Goal: Task Accomplishment & Management: Manage account settings

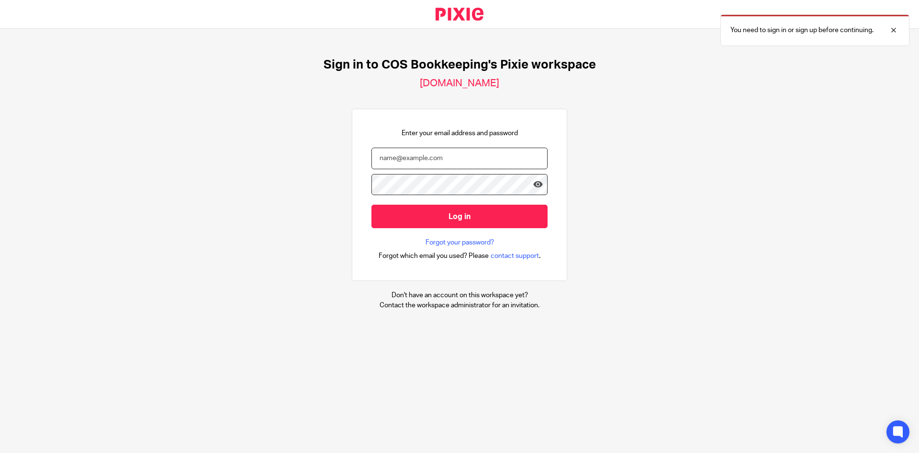
click at [476, 157] on input "email" at bounding box center [460, 158] width 176 height 22
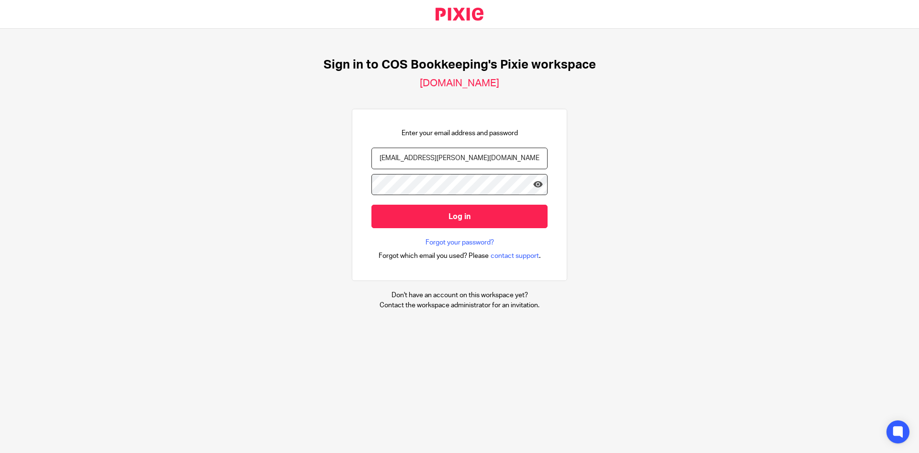
type input "ben.godfrey@cosbookkeeping.co.uk"
click at [372, 204] on input "Log in" at bounding box center [460, 215] width 176 height 23
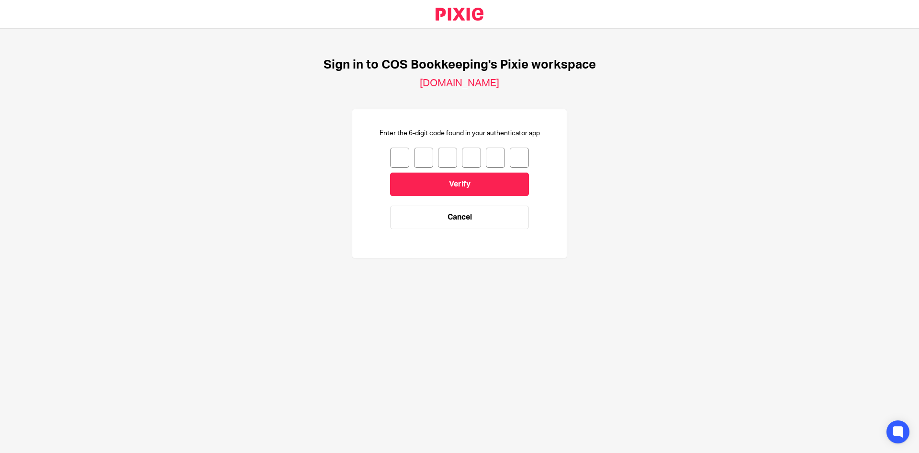
click at [390, 160] on input "number" at bounding box center [399, 157] width 19 height 20
type input "4"
type input "9"
type input "4"
type input "7"
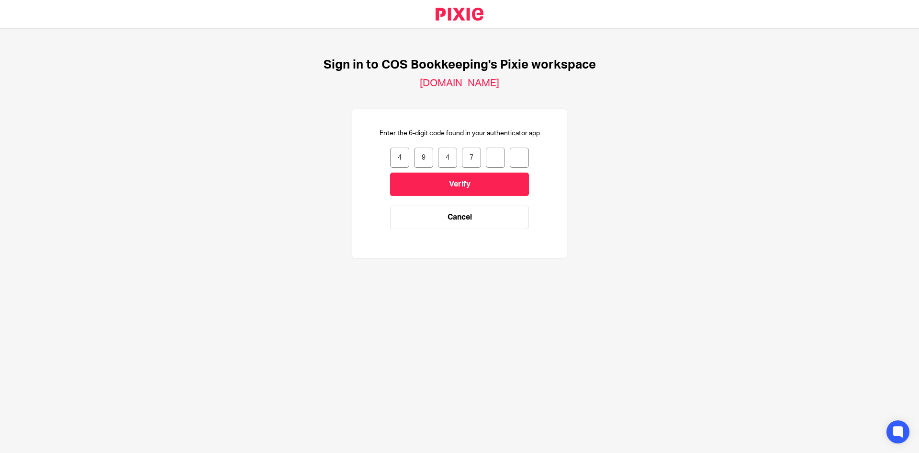
type input "9"
type input "7"
click at [376, 142] on div "Enter the 6-digit code found in your authenticator app 4 9 4 7 9 7 494797 Verif…" at bounding box center [460, 183] width 176 height 110
click at [383, 152] on div "Enter the 6-digit code found in your authenticator app 4 9 4 7 9 7 494797 Verif…" at bounding box center [460, 183] width 176 height 110
click at [383, 156] on div "Enter the 6-digit code found in your authenticator app 4 9 4 7 9 7 494797 Verif…" at bounding box center [460, 183] width 176 height 110
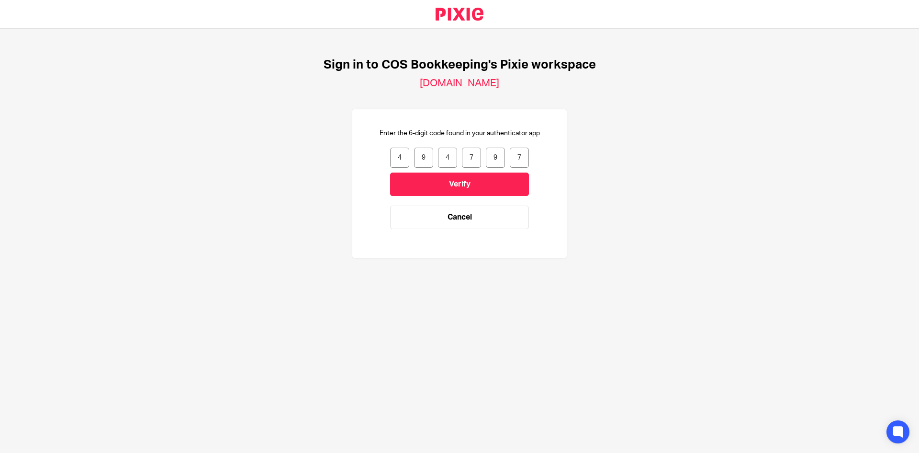
click at [390, 156] on input "4" at bounding box center [399, 157] width 19 height 20
type input "9"
type input "4"
click at [396, 153] on input "9" at bounding box center [399, 157] width 19 height 20
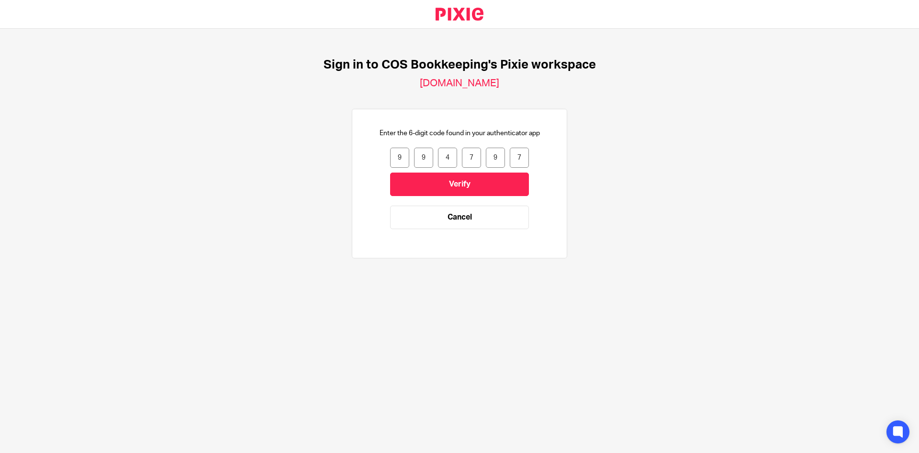
type input "9"
type input "4"
click at [396, 153] on input "9" at bounding box center [399, 157] width 19 height 20
type input "9"
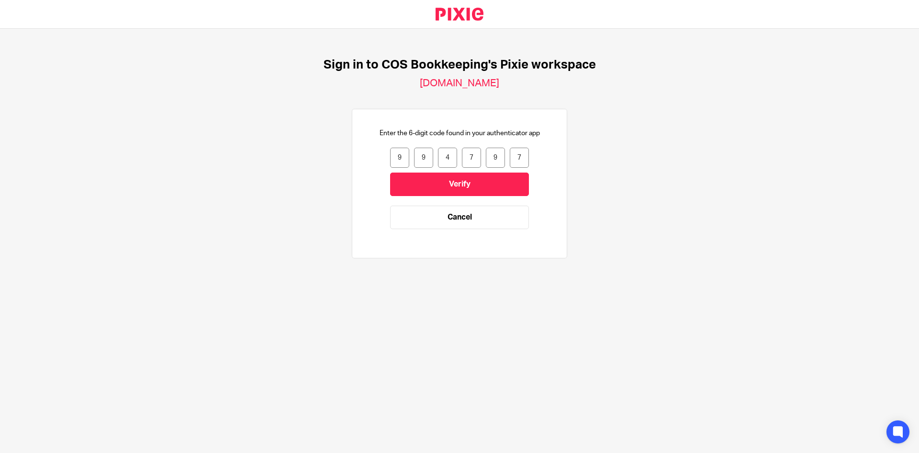
drag, startPoint x: 420, startPoint y: 157, endPoint x: 369, endPoint y: 162, distance: 51.6
click at [372, 162] on div "Enter the 6-digit code found in your authenticator app 9 9 4 7 9 7 994797 Verif…" at bounding box center [460, 183] width 176 height 110
type input "0"
drag, startPoint x: 445, startPoint y: 163, endPoint x: 423, endPoint y: 163, distance: 22.5
click at [423, 163] on div "9 0 4 7 9 7" at bounding box center [459, 157] width 139 height 20
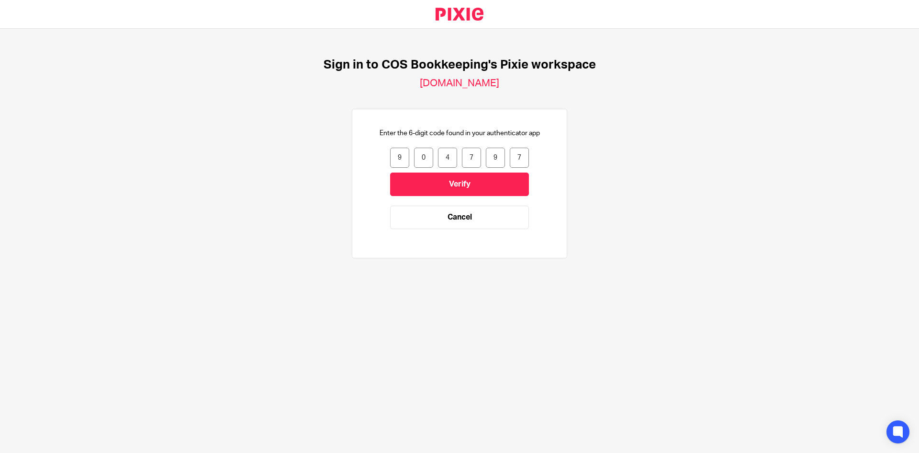
type input "3"
type input "8"
type input "6"
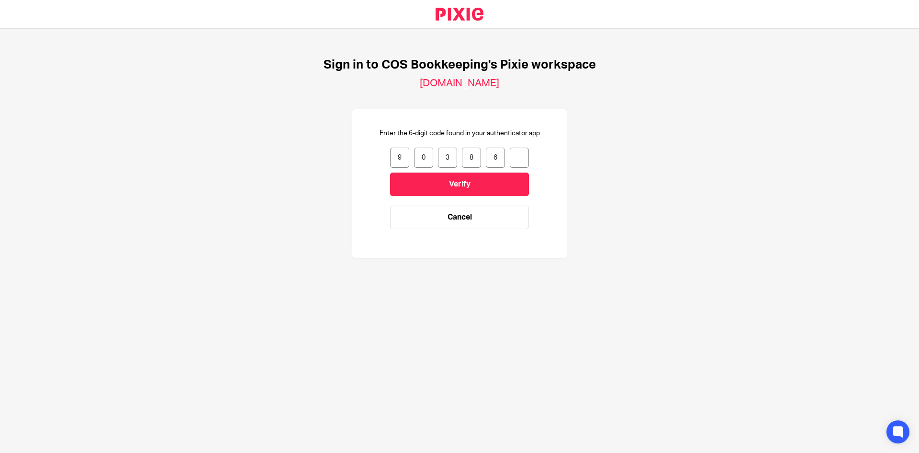
type input "6"
type input "0"
click at [469, 179] on input "Verify" at bounding box center [459, 183] width 139 height 23
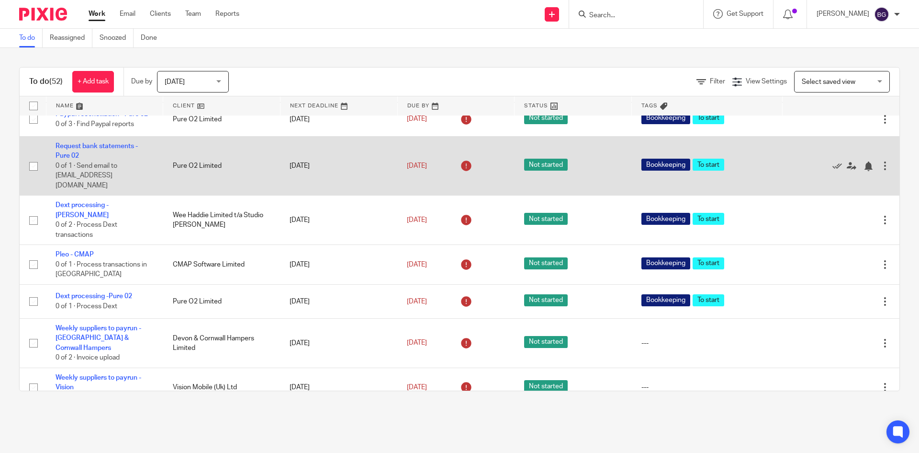
scroll to position [1341, 0]
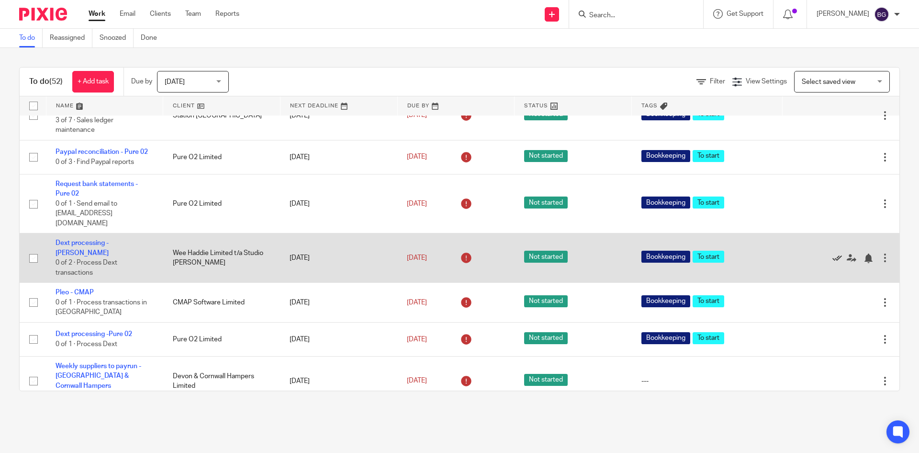
click at [833, 253] on icon at bounding box center [838, 258] width 10 height 10
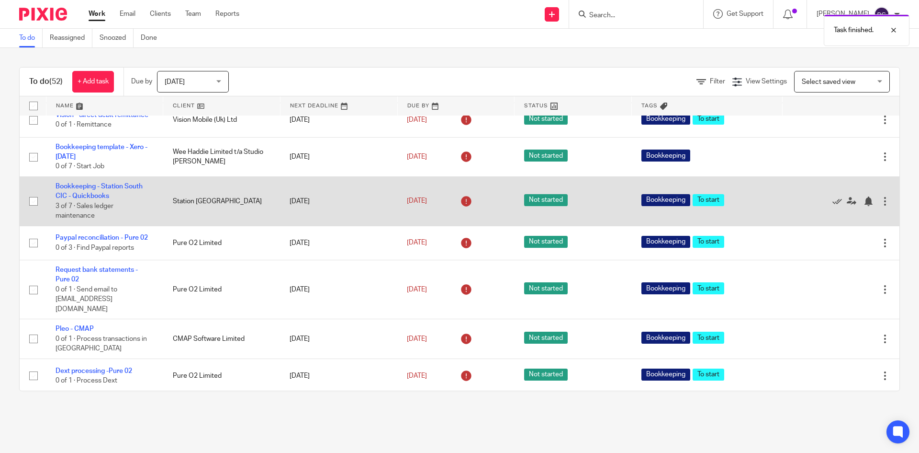
scroll to position [1245, 0]
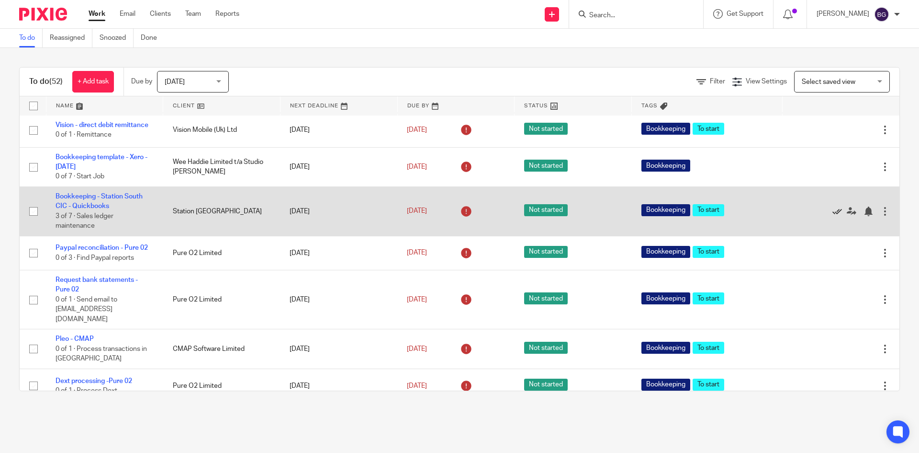
click at [833, 206] on icon at bounding box center [838, 211] width 10 height 10
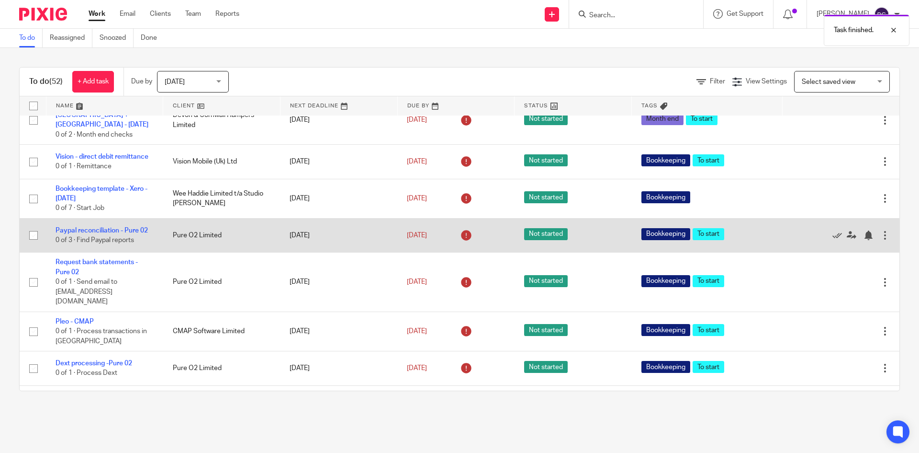
scroll to position [1197, 0]
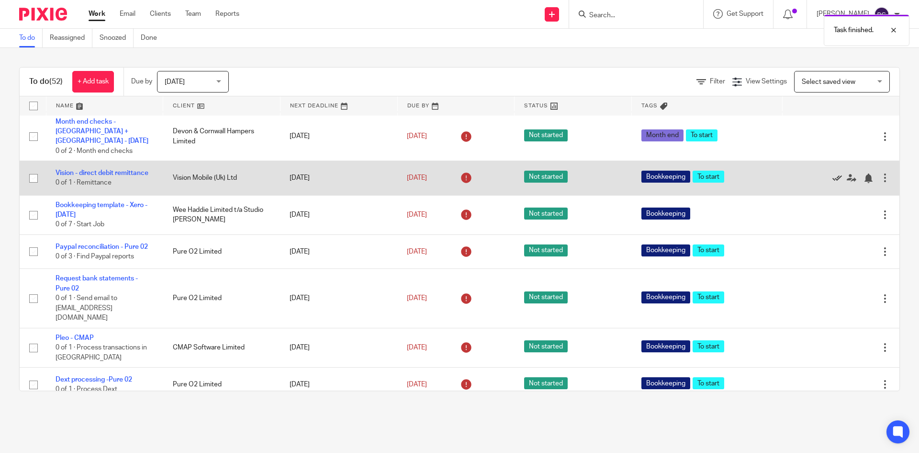
click at [833, 173] on icon at bounding box center [838, 178] width 10 height 10
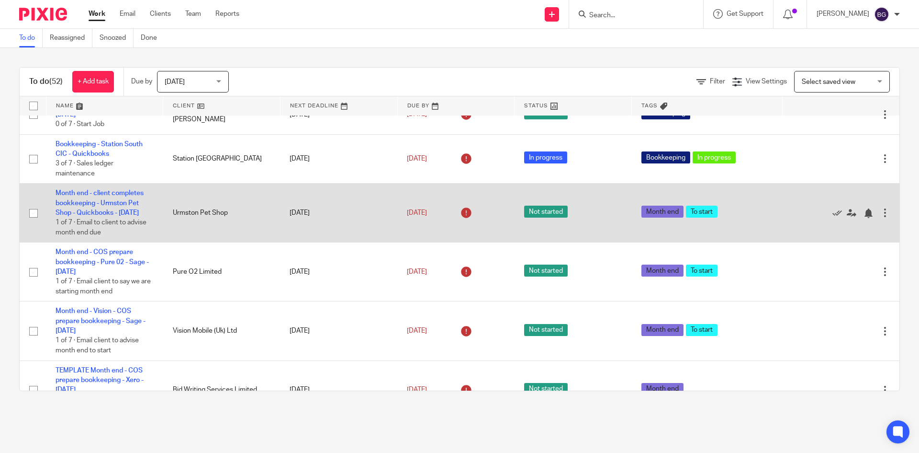
scroll to position [814, 0]
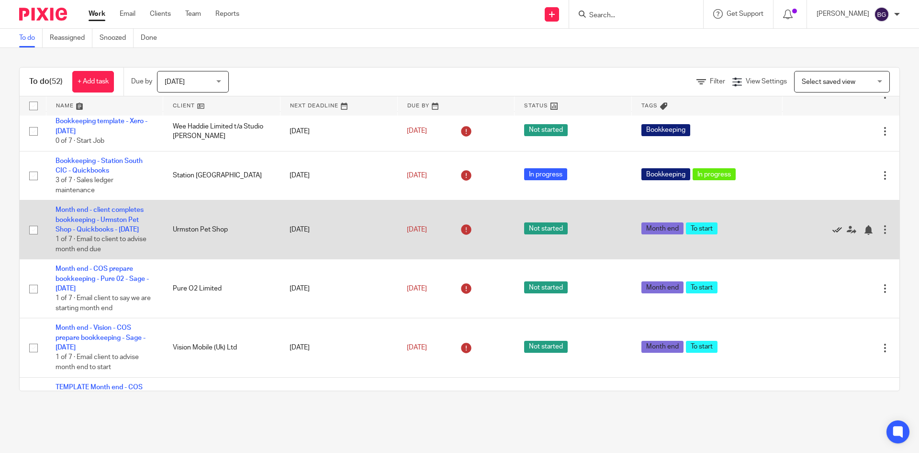
click at [833, 225] on icon at bounding box center [838, 230] width 10 height 10
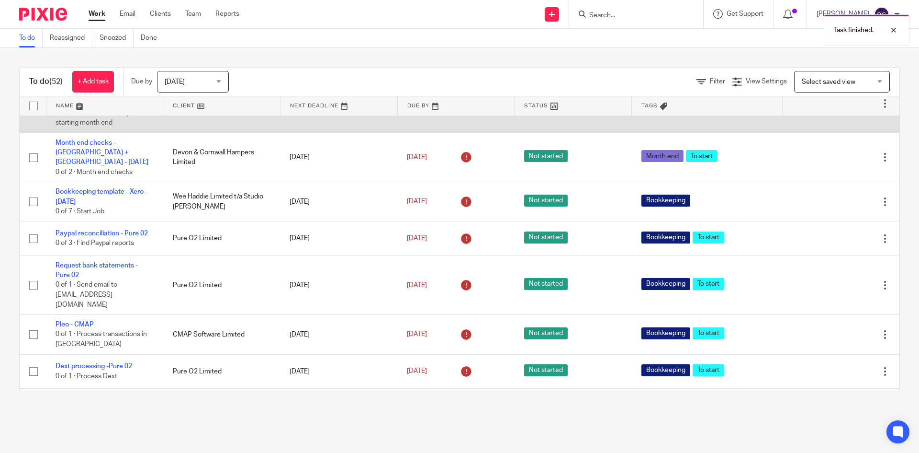
scroll to position [1149, 0]
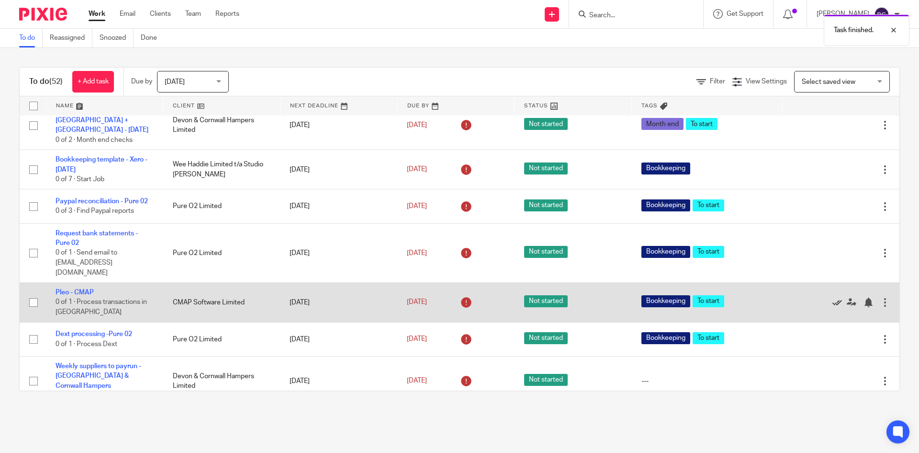
click at [833, 297] on icon at bounding box center [838, 302] width 10 height 10
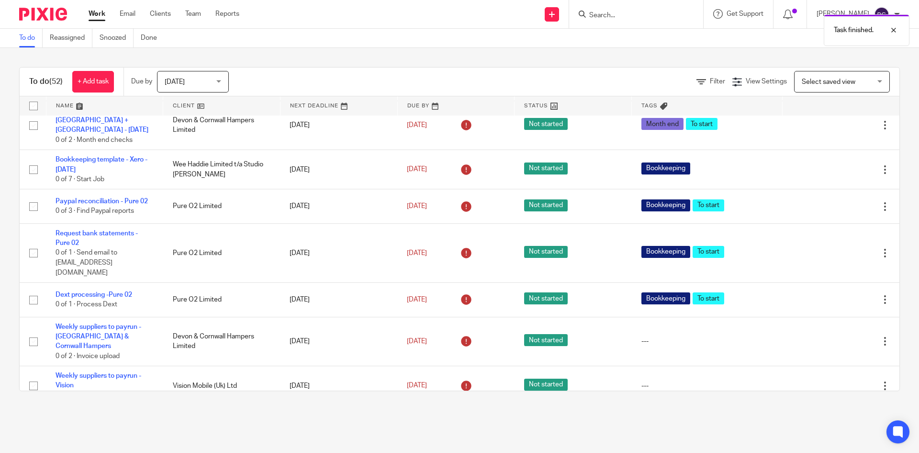
click at [833, 295] on icon at bounding box center [838, 300] width 10 height 10
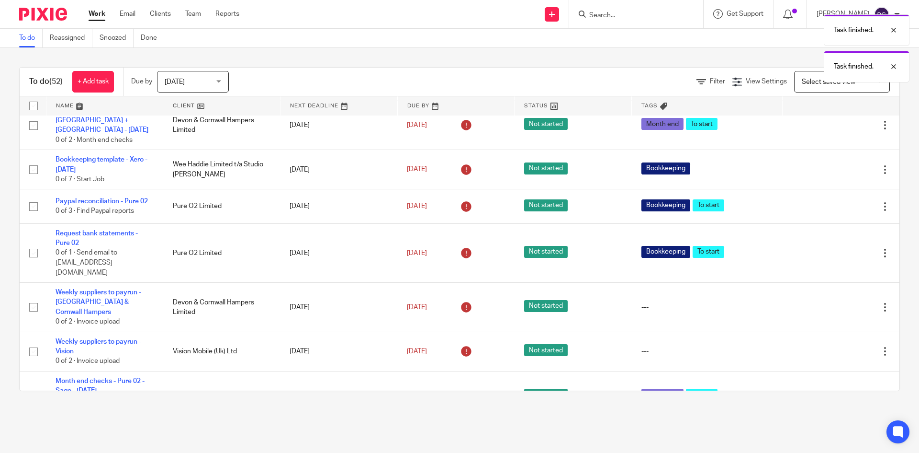
click at [833, 302] on icon at bounding box center [838, 307] width 10 height 10
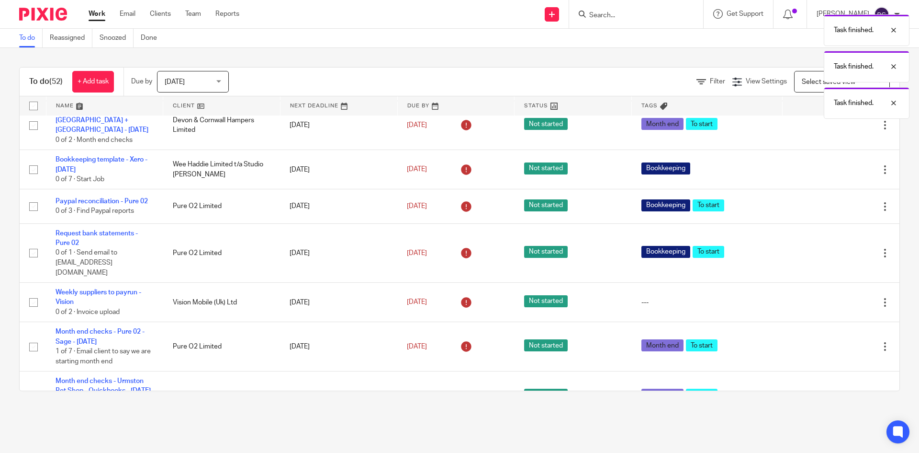
click at [833, 297] on icon at bounding box center [838, 302] width 10 height 10
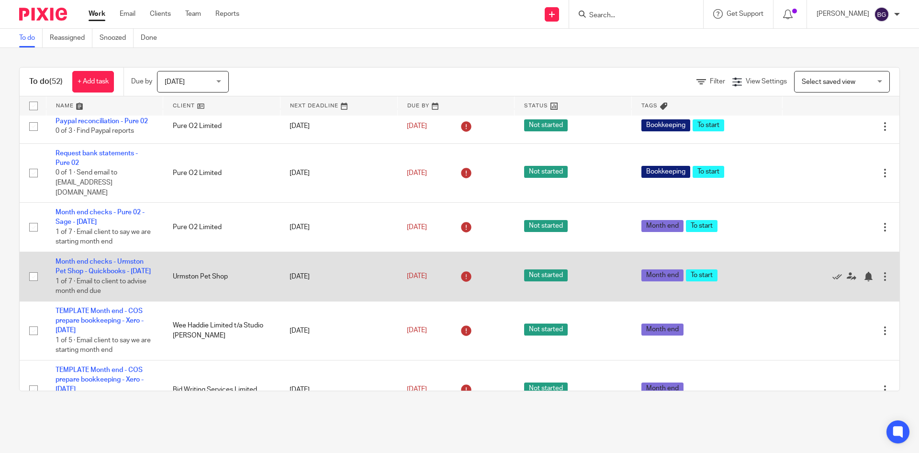
scroll to position [1245, 0]
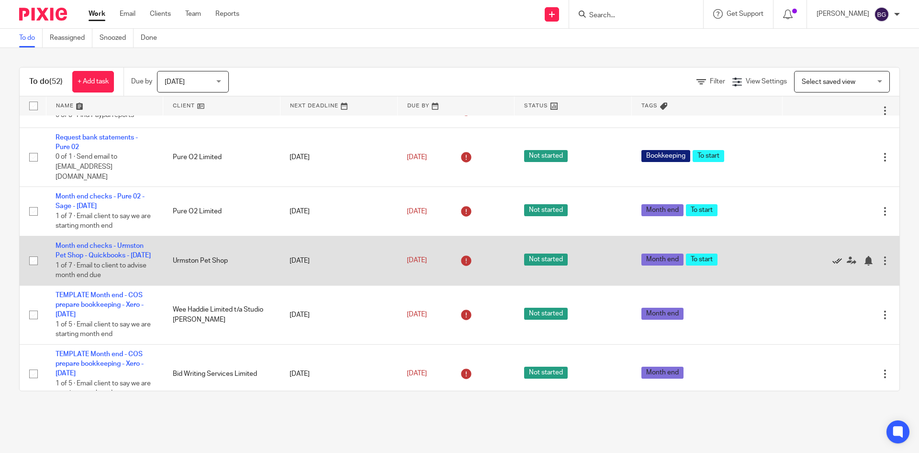
click at [833, 256] on icon at bounding box center [838, 261] width 10 height 10
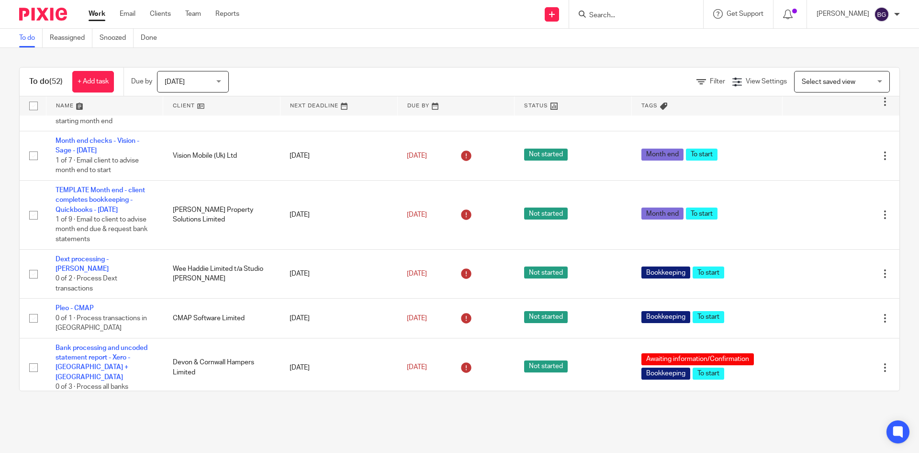
scroll to position [1484, 0]
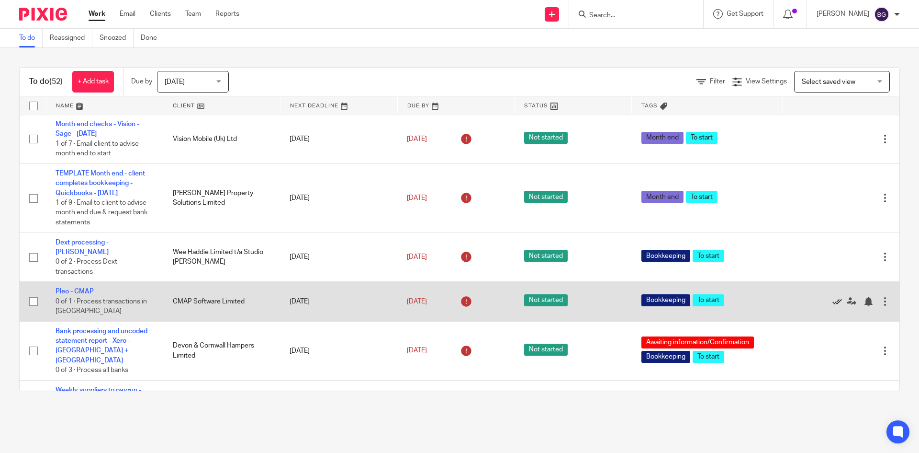
click at [833, 296] on icon at bounding box center [838, 301] width 10 height 10
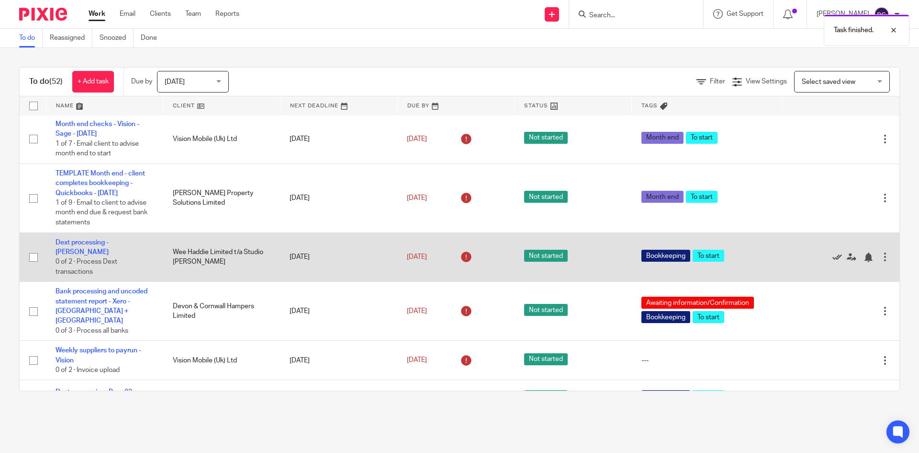
click at [833, 252] on icon at bounding box center [838, 257] width 10 height 10
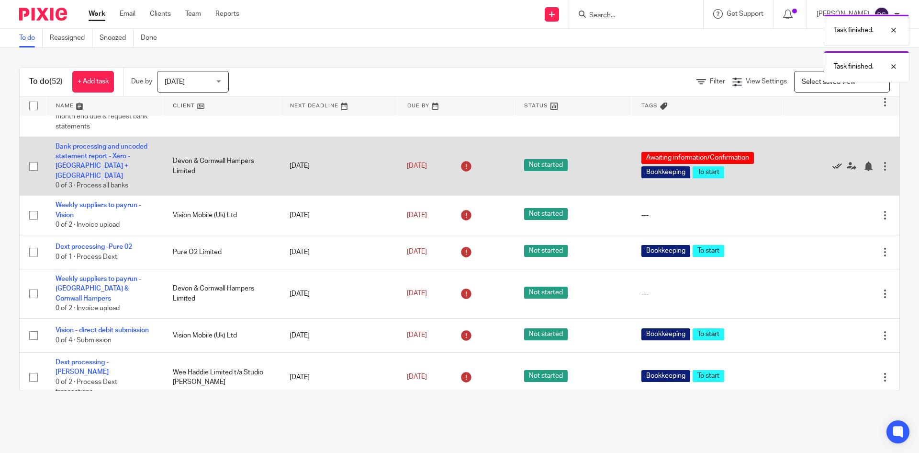
scroll to position [1532, 0]
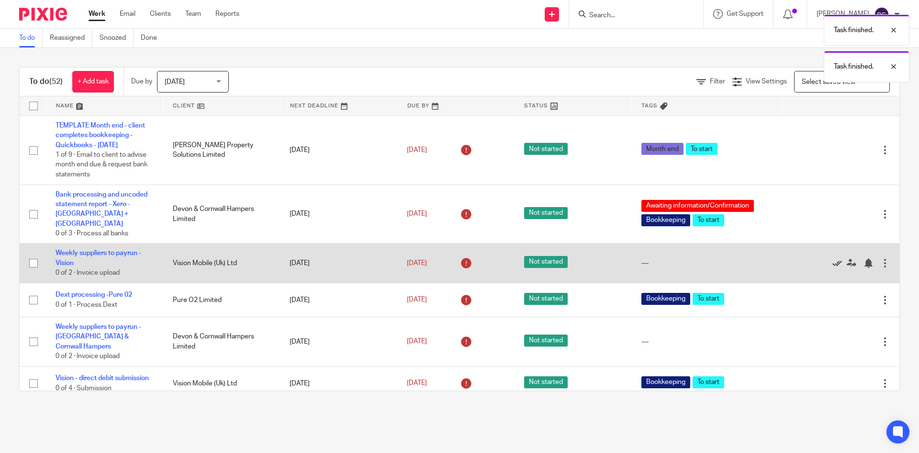
click at [833, 258] on icon at bounding box center [838, 263] width 10 height 10
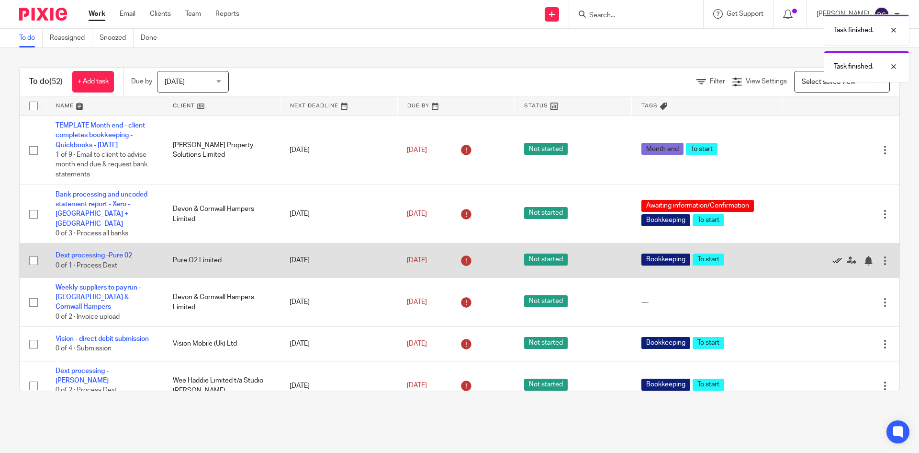
click at [833, 256] on icon at bounding box center [838, 261] width 10 height 10
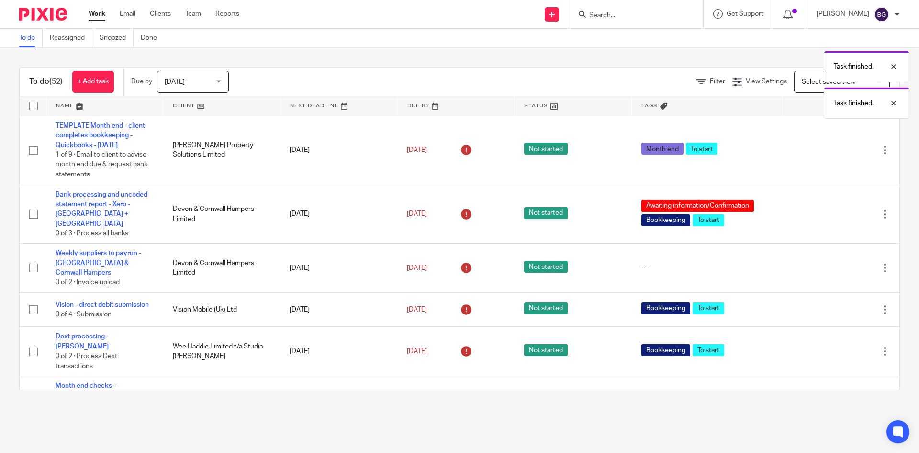
click at [833, 263] on icon at bounding box center [838, 268] width 10 height 10
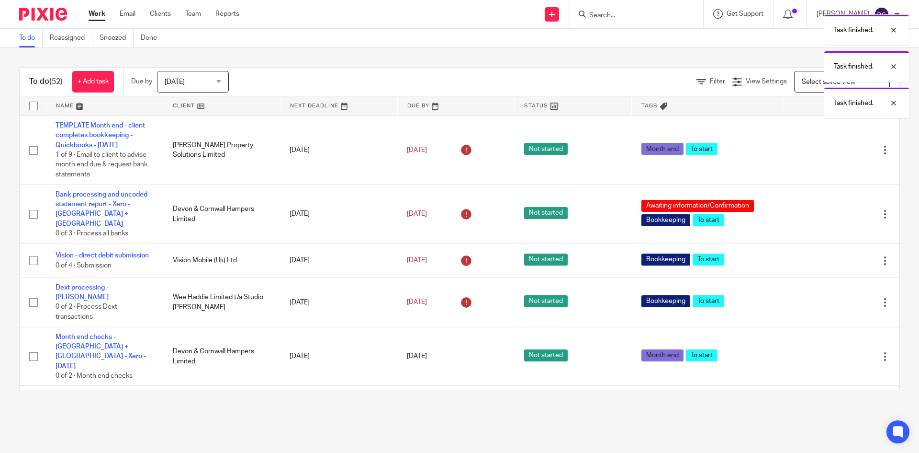
click at [833, 256] on icon at bounding box center [838, 261] width 10 height 10
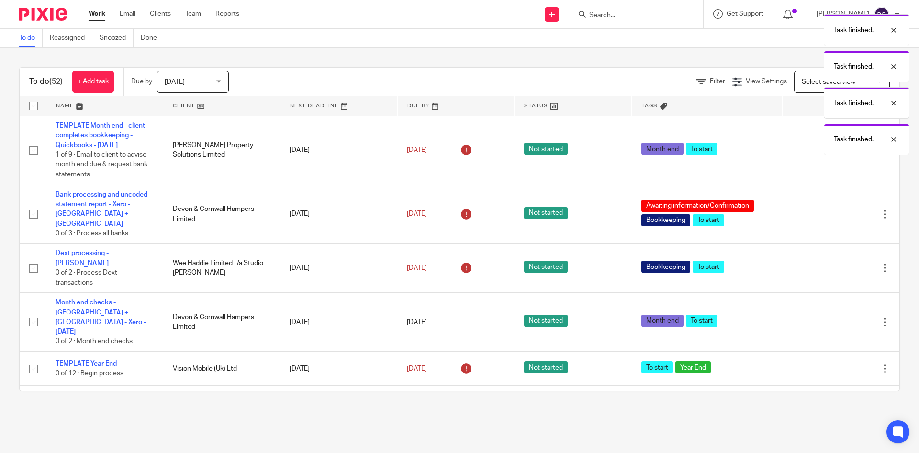
scroll to position [1523, 0]
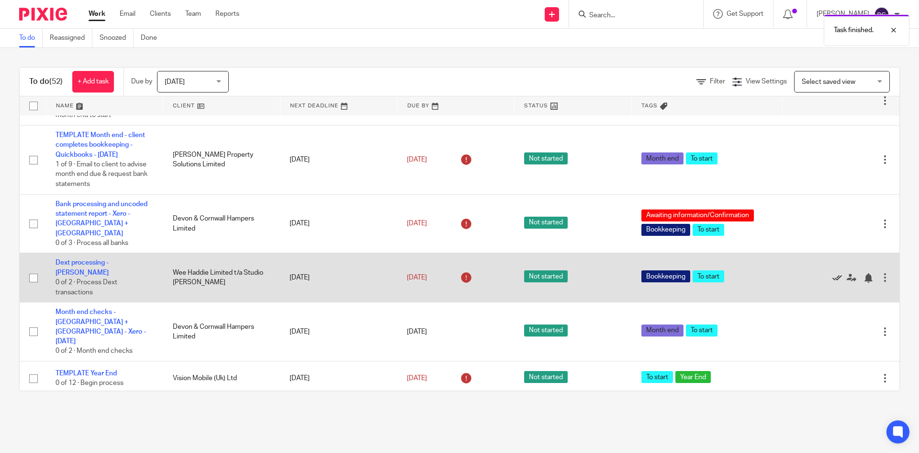
click at [833, 273] on icon at bounding box center [838, 278] width 10 height 10
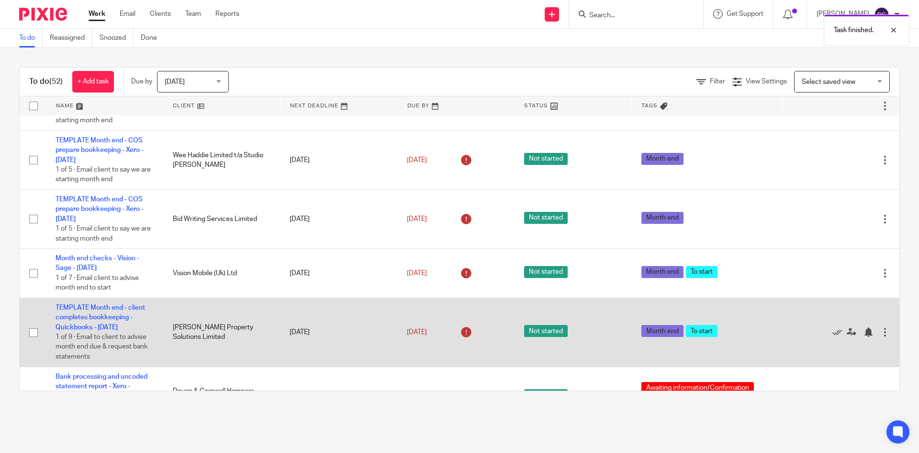
scroll to position [1340, 0]
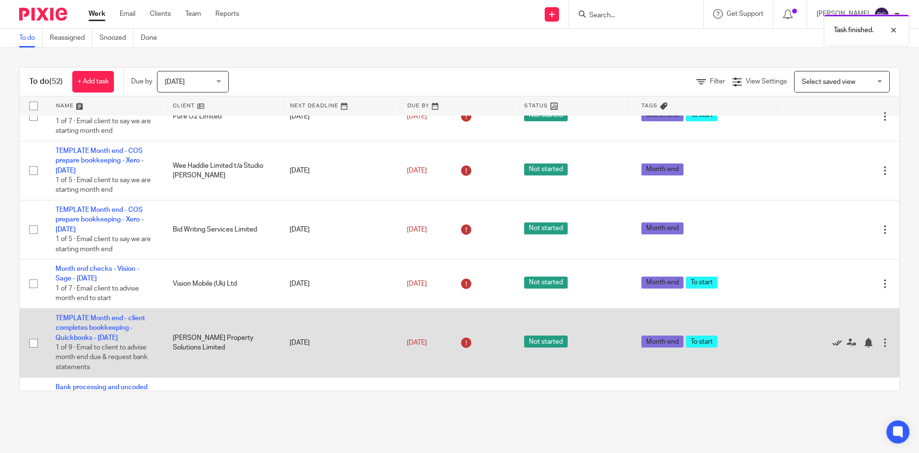
click at [833, 338] on icon at bounding box center [838, 343] width 10 height 10
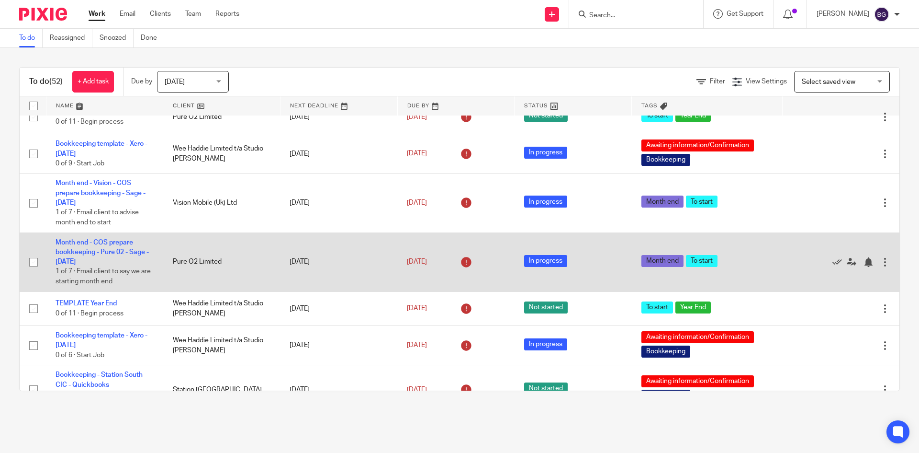
scroll to position [143, 0]
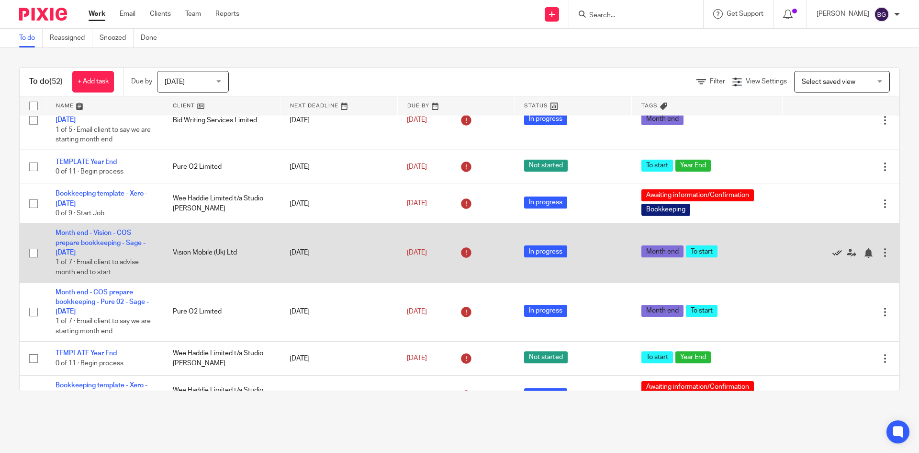
click at [833, 251] on icon at bounding box center [838, 253] width 10 height 10
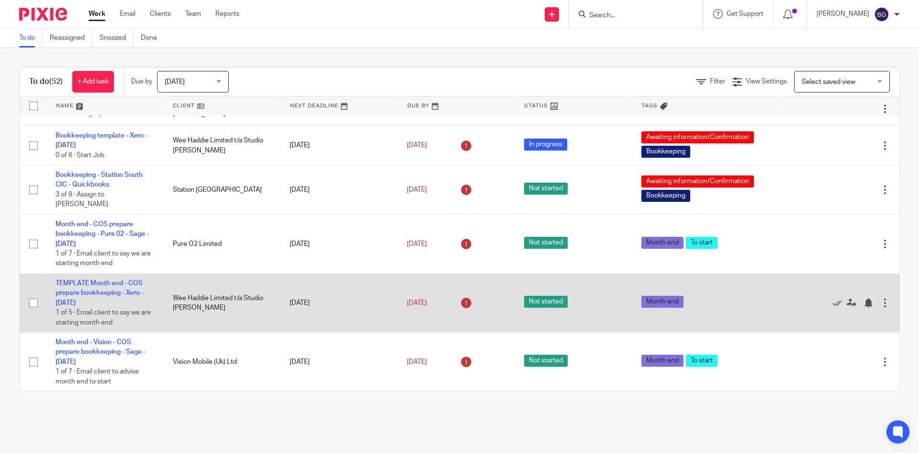
scroll to position [334, 0]
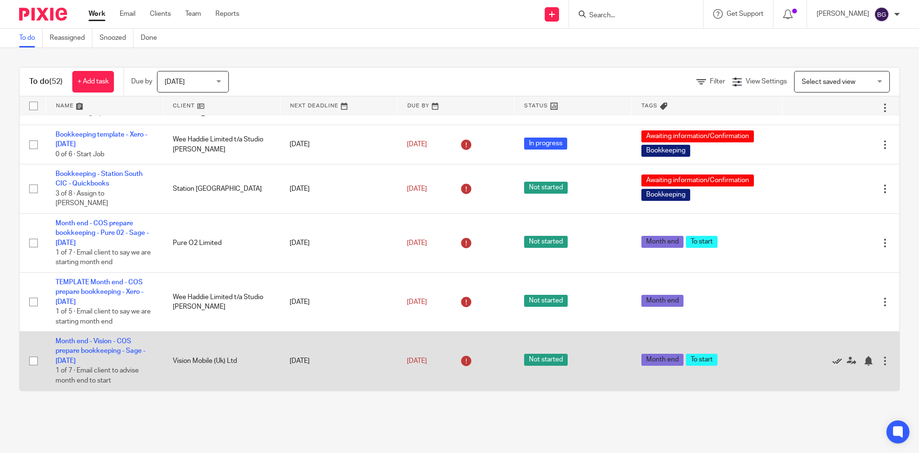
click at [833, 356] on icon at bounding box center [838, 361] width 10 height 10
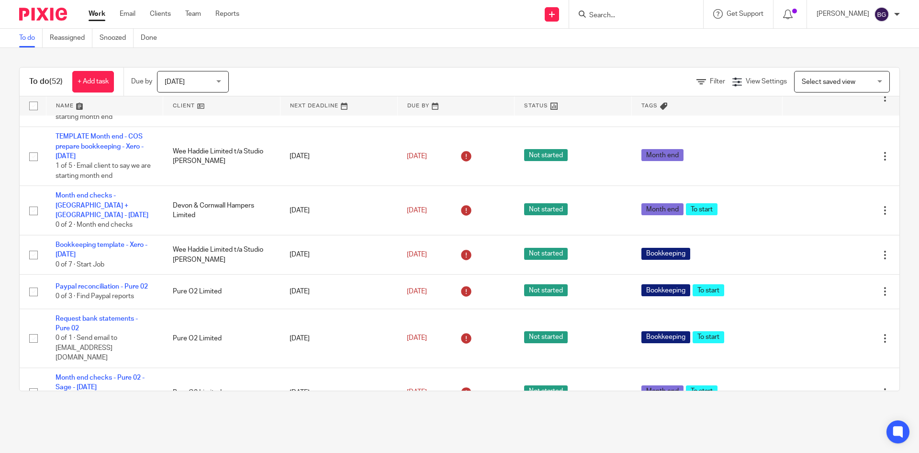
scroll to position [626, 0]
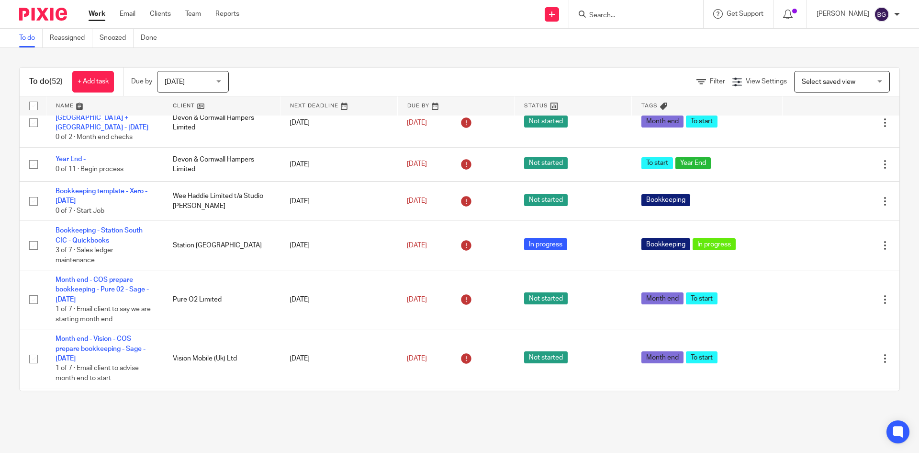
click at [638, 12] on input "Search" at bounding box center [631, 15] width 86 height 9
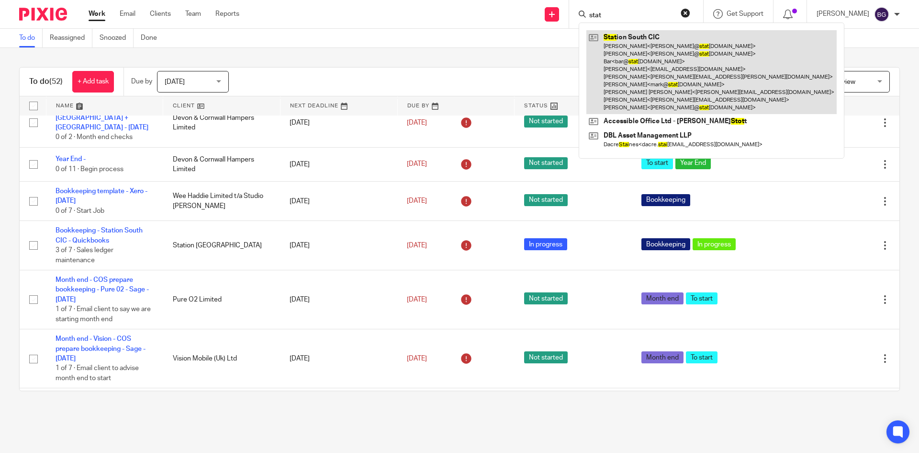
type input "stat"
click at [666, 49] on link at bounding box center [712, 72] width 250 height 84
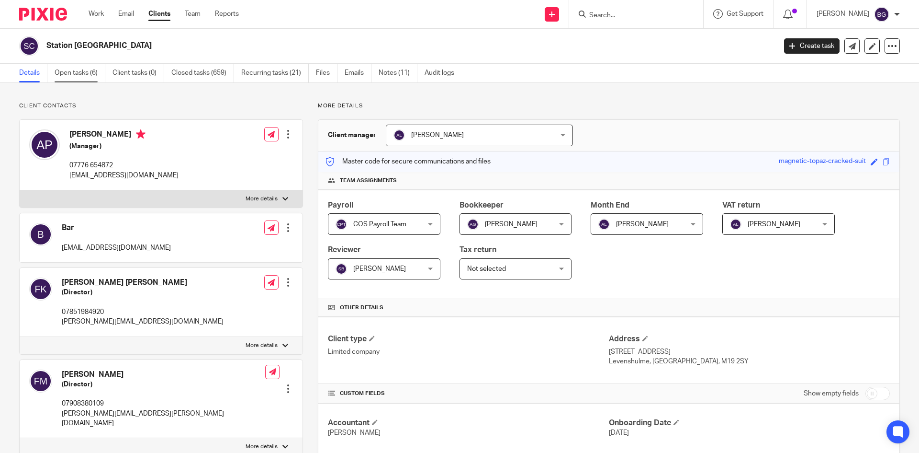
click at [67, 73] on link "Open tasks (6)" at bounding box center [80, 73] width 51 height 19
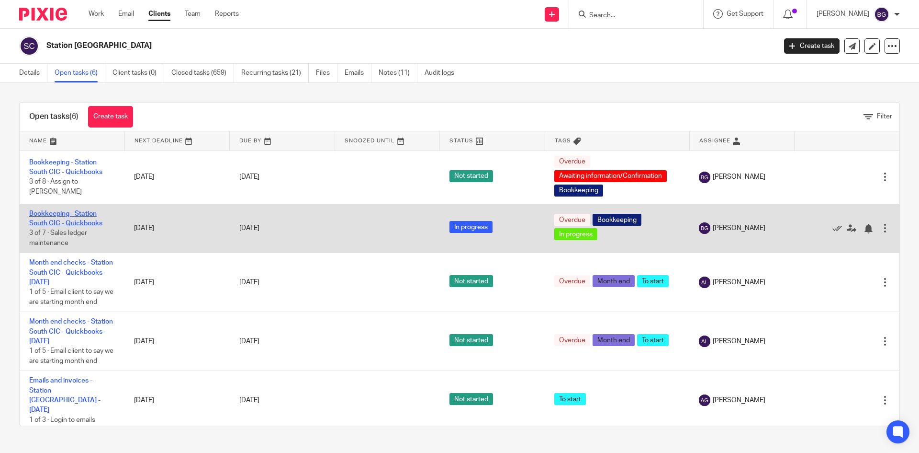
click at [83, 214] on link "Bookkeeping - Station South CIC - Quickbooks" at bounding box center [65, 218] width 73 height 16
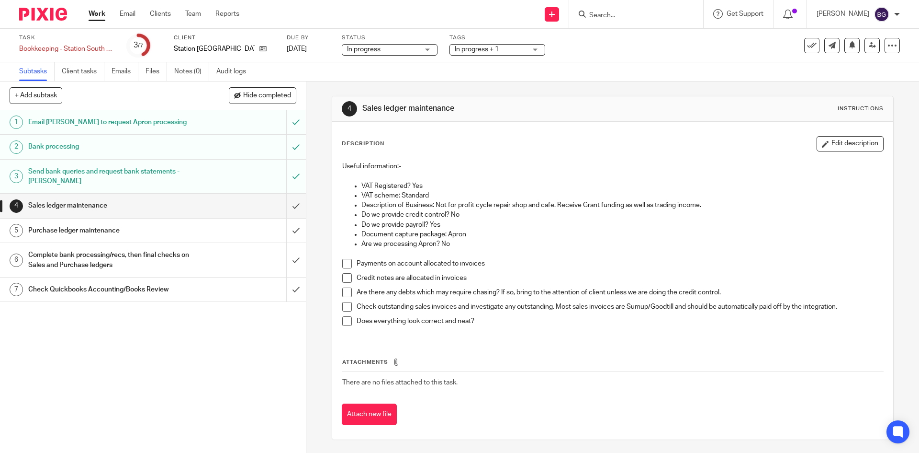
click at [105, 255] on h1 "Complete bank processing/recs, then final checks on Sales and Purchase ledgers" at bounding box center [111, 260] width 166 height 24
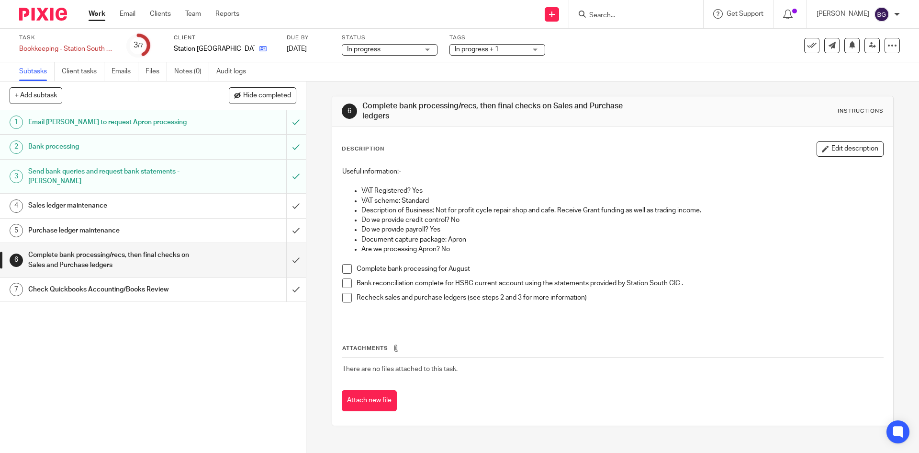
click at [260, 46] on icon at bounding box center [263, 48] width 7 height 7
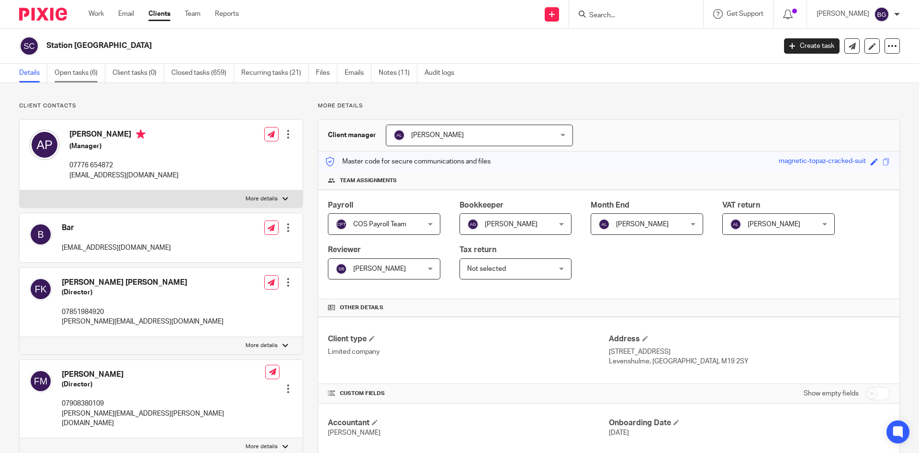
click at [81, 77] on link "Open tasks (6)" at bounding box center [80, 73] width 51 height 19
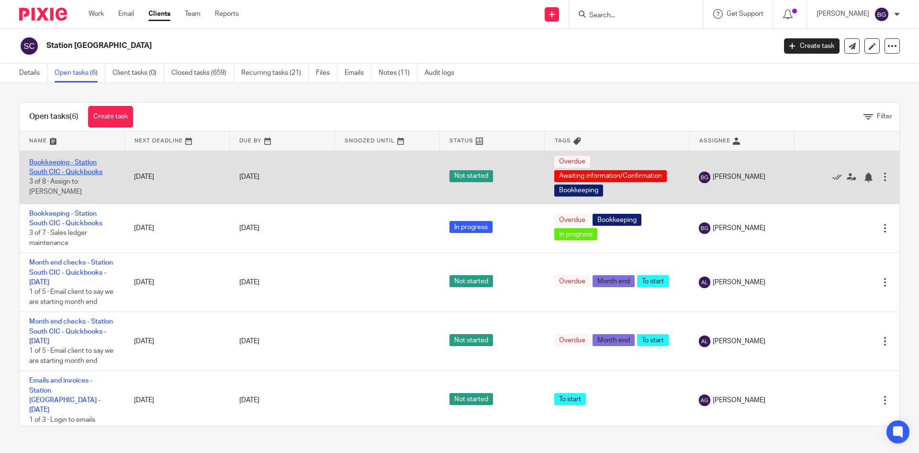
click at [93, 170] on link "Bookkeeping - Station South CIC - Quickbooks" at bounding box center [65, 167] width 73 height 16
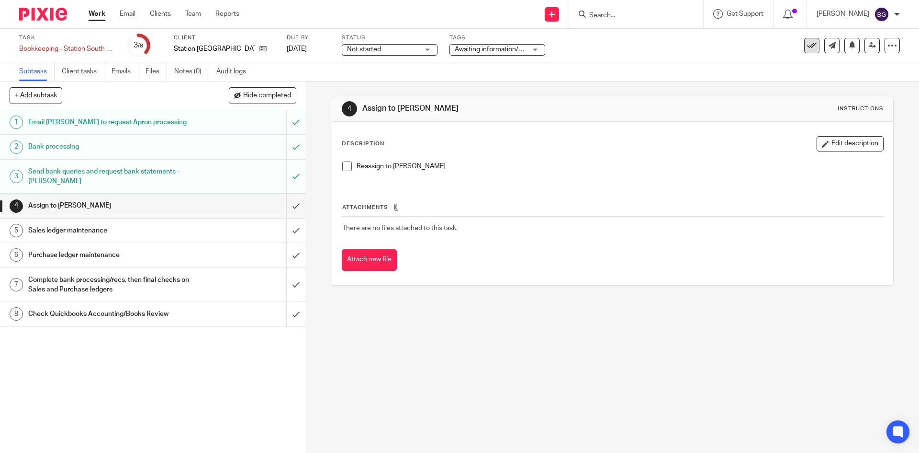
click at [811, 45] on button at bounding box center [811, 45] width 15 height 15
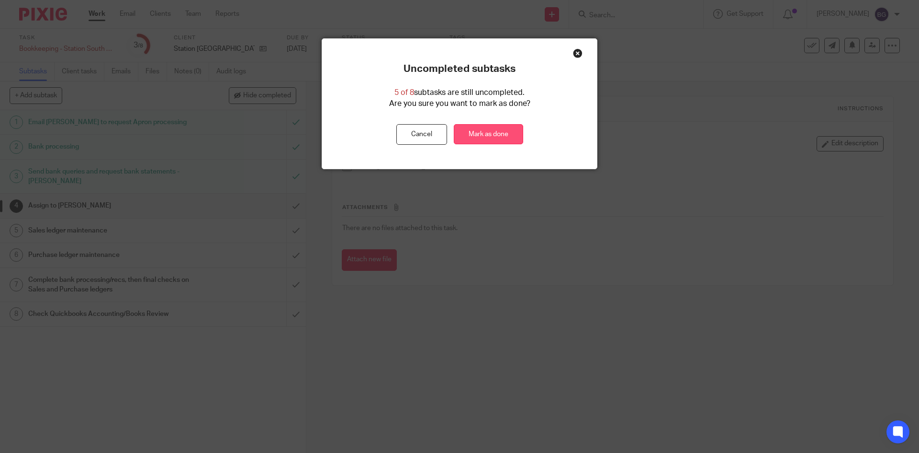
click at [490, 134] on link "Mark as done" at bounding box center [488, 134] width 69 height 21
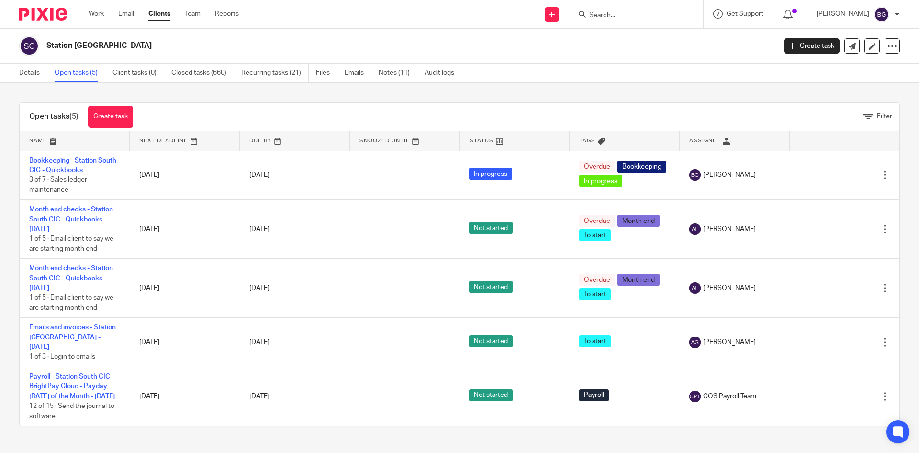
click at [56, 19] on img at bounding box center [43, 14] width 48 height 13
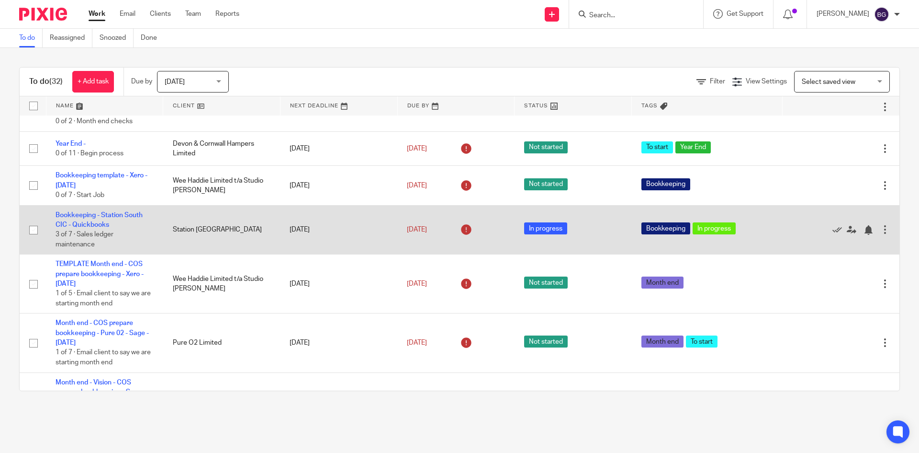
scroll to position [587, 0]
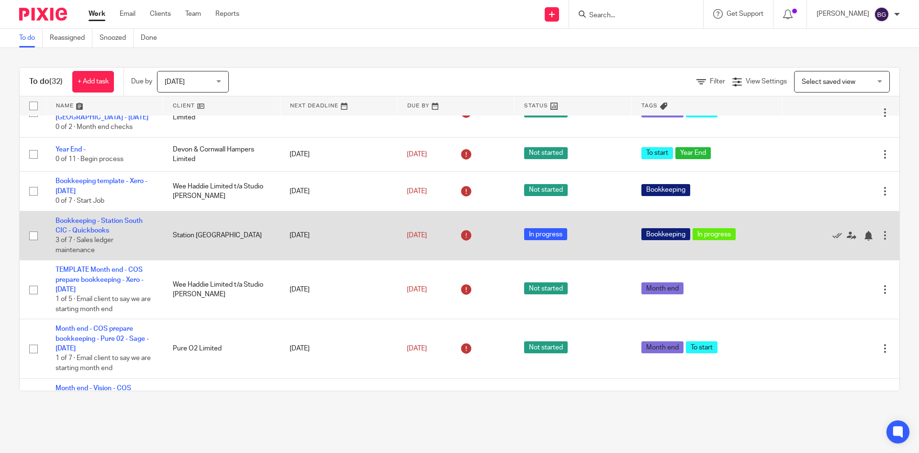
click at [101, 216] on td "Bookkeeping - Station South CIC - Quickbooks 3 of 7 · Sales ledger maintenance" at bounding box center [104, 235] width 117 height 49
click at [113, 221] on td "Bookkeeping - Station South CIC - Quickbooks 3 of 7 · Sales ledger maintenance" at bounding box center [104, 235] width 117 height 49
click at [106, 221] on link "Bookkeeping - Station South CIC - Quickbooks" at bounding box center [99, 225] width 87 height 16
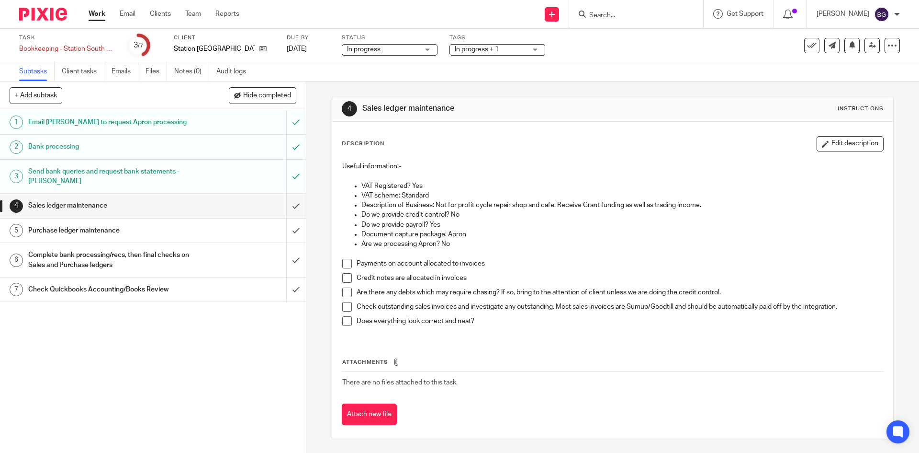
click at [147, 154] on link "2 Bank processing" at bounding box center [143, 147] width 286 height 24
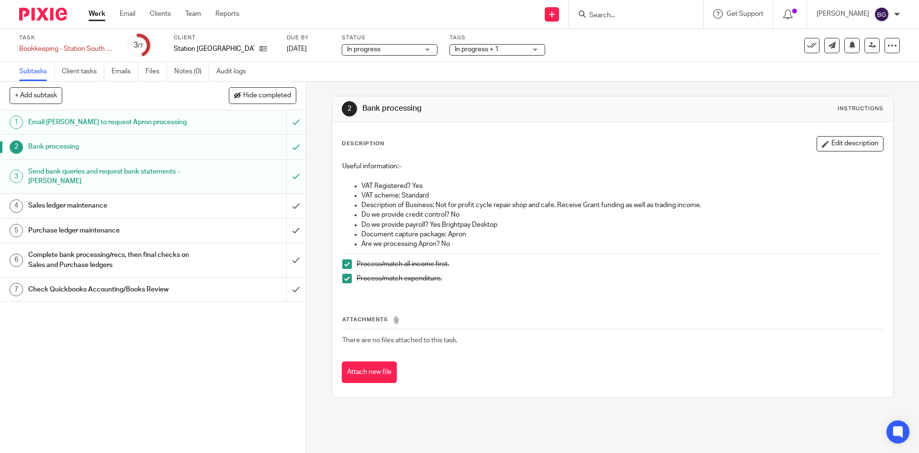
click at [197, 177] on div "Send bank queries and request bank statements - [PERSON_NAME]" at bounding box center [152, 176] width 249 height 24
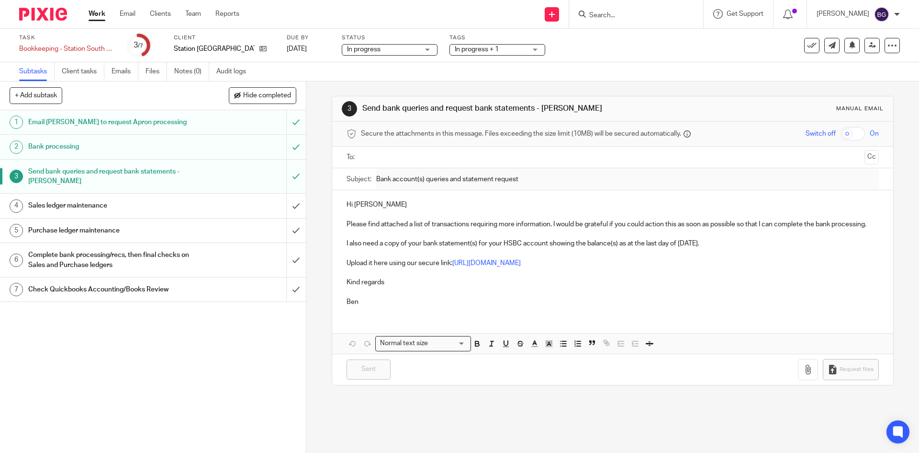
click at [175, 209] on h1 "Sales ledger maintenance" at bounding box center [111, 205] width 166 height 14
click at [260, 49] on icon at bounding box center [263, 48] width 7 height 7
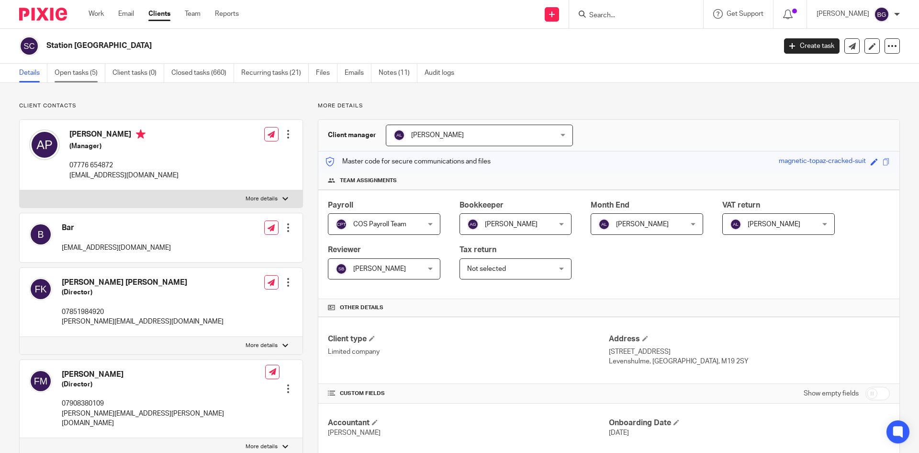
click at [91, 71] on link "Open tasks (5)" at bounding box center [80, 73] width 51 height 19
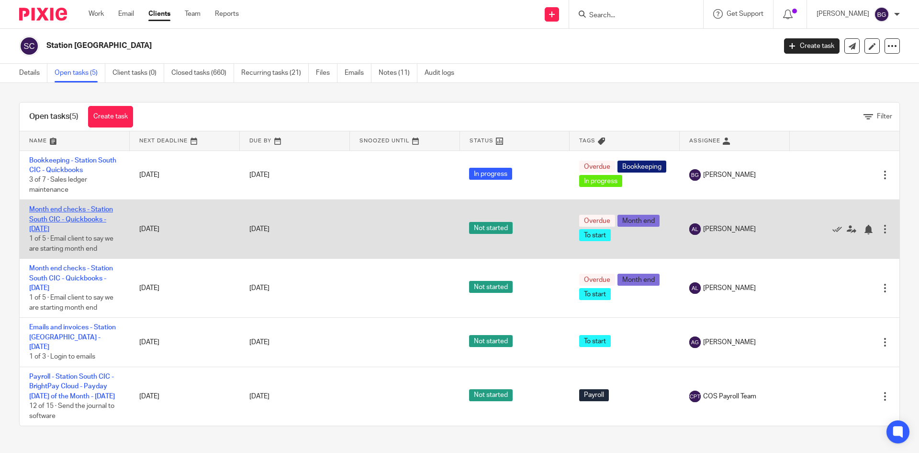
click at [78, 221] on link "Month end checks - Station South CIC - Quickbooks - [DATE]" at bounding box center [71, 219] width 84 height 26
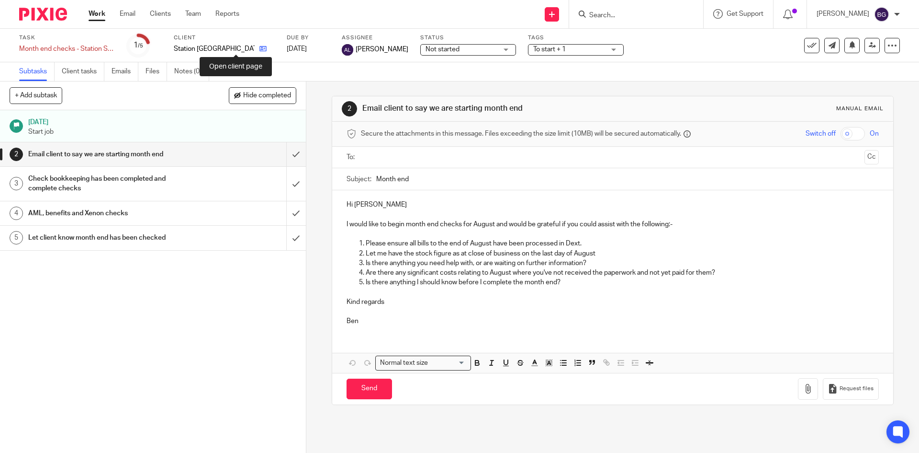
click at [260, 49] on icon at bounding box center [263, 48] width 7 height 7
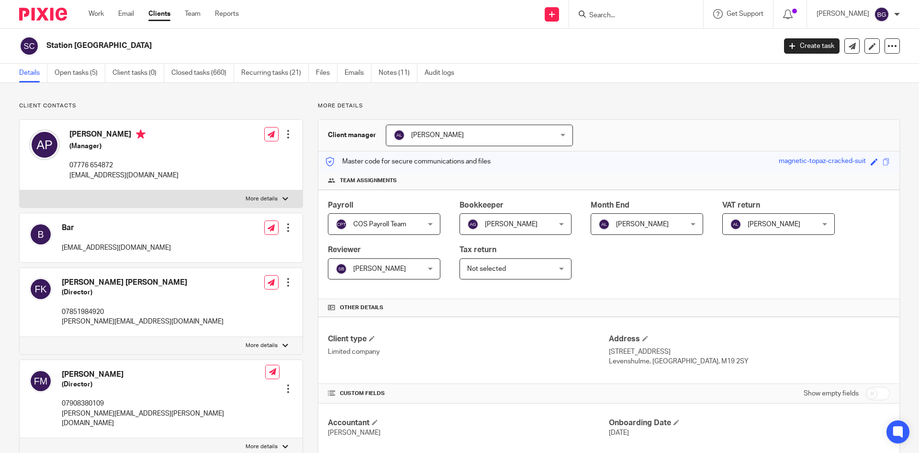
click at [617, 10] on form at bounding box center [639, 14] width 102 height 12
click at [87, 68] on link "Open tasks (5)" at bounding box center [80, 73] width 51 height 19
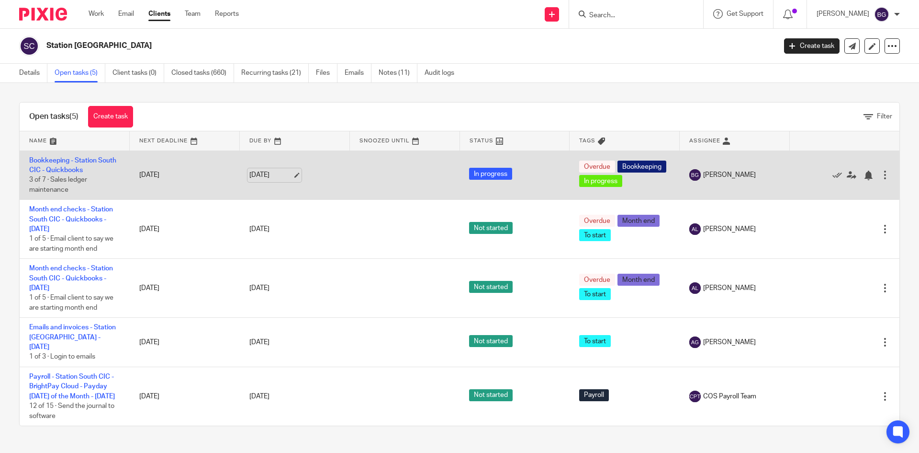
scroll to position [4, 0]
click at [67, 165] on link "Bookkeeping - Station South CIC - Quickbooks" at bounding box center [72, 165] width 87 height 16
